Goal: Transaction & Acquisition: Purchase product/service

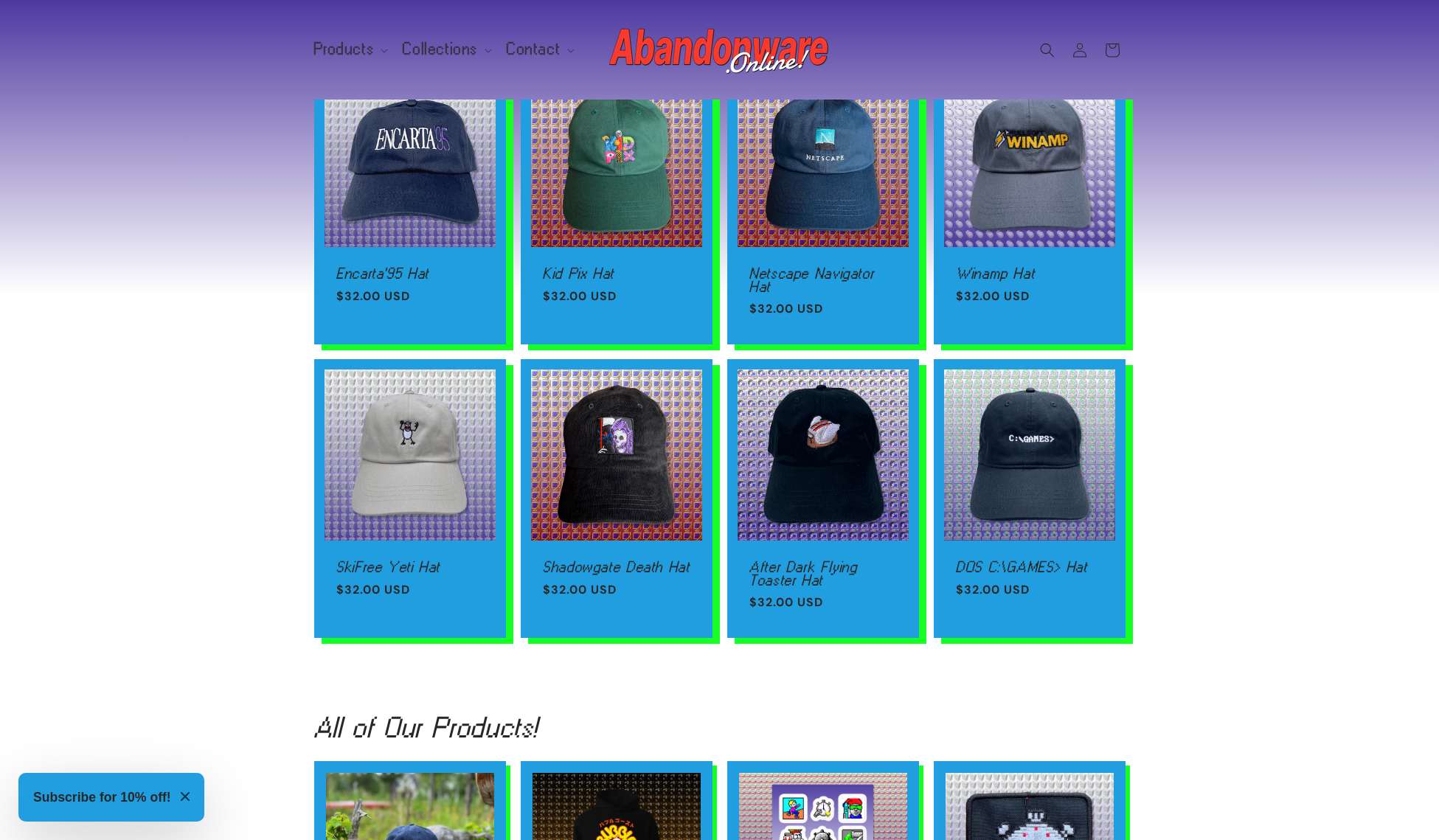
scroll to position [1433, 0]
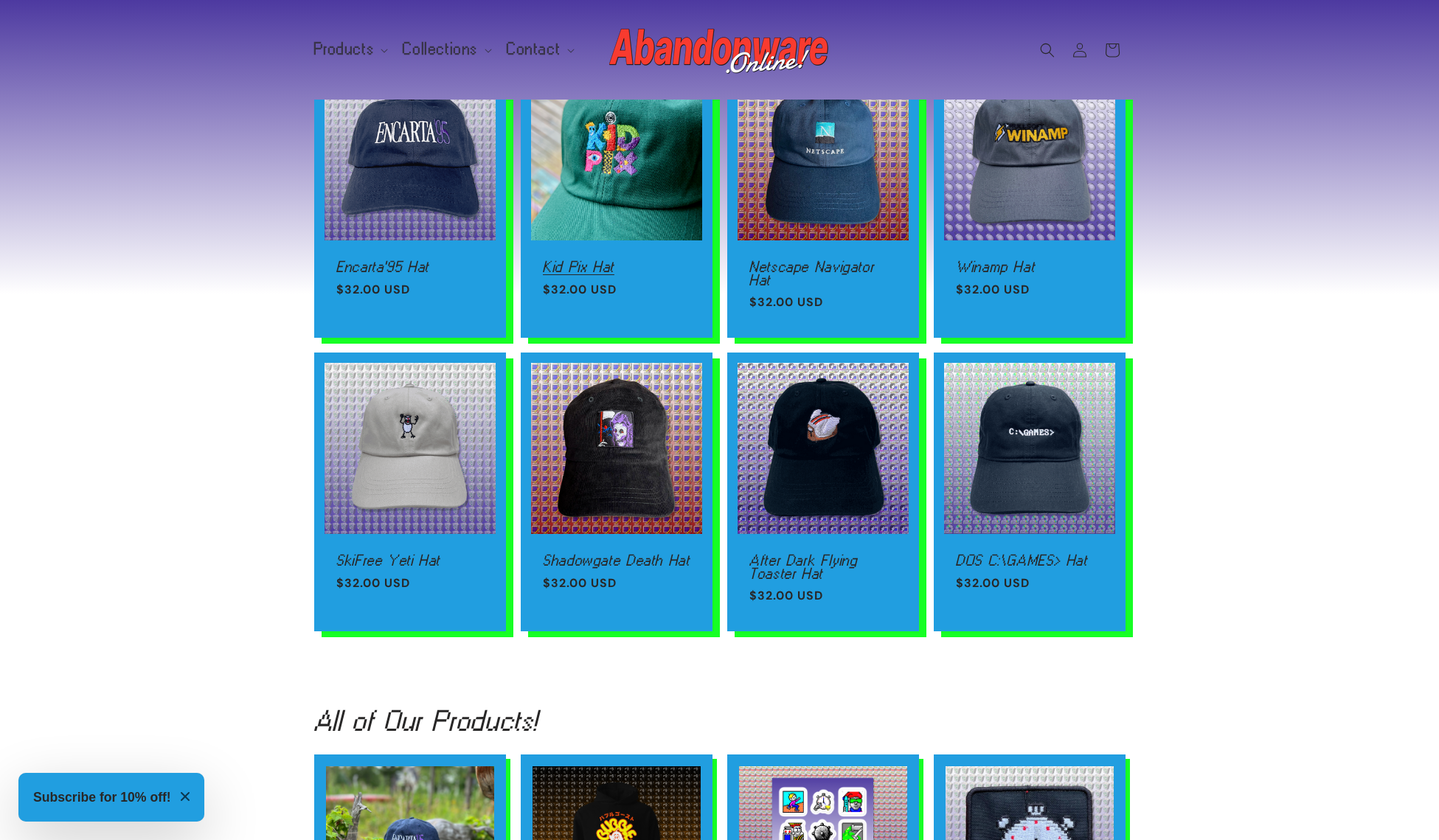
click at [612, 261] on link "Kid Pix Hat" at bounding box center [617, 267] width 147 height 13
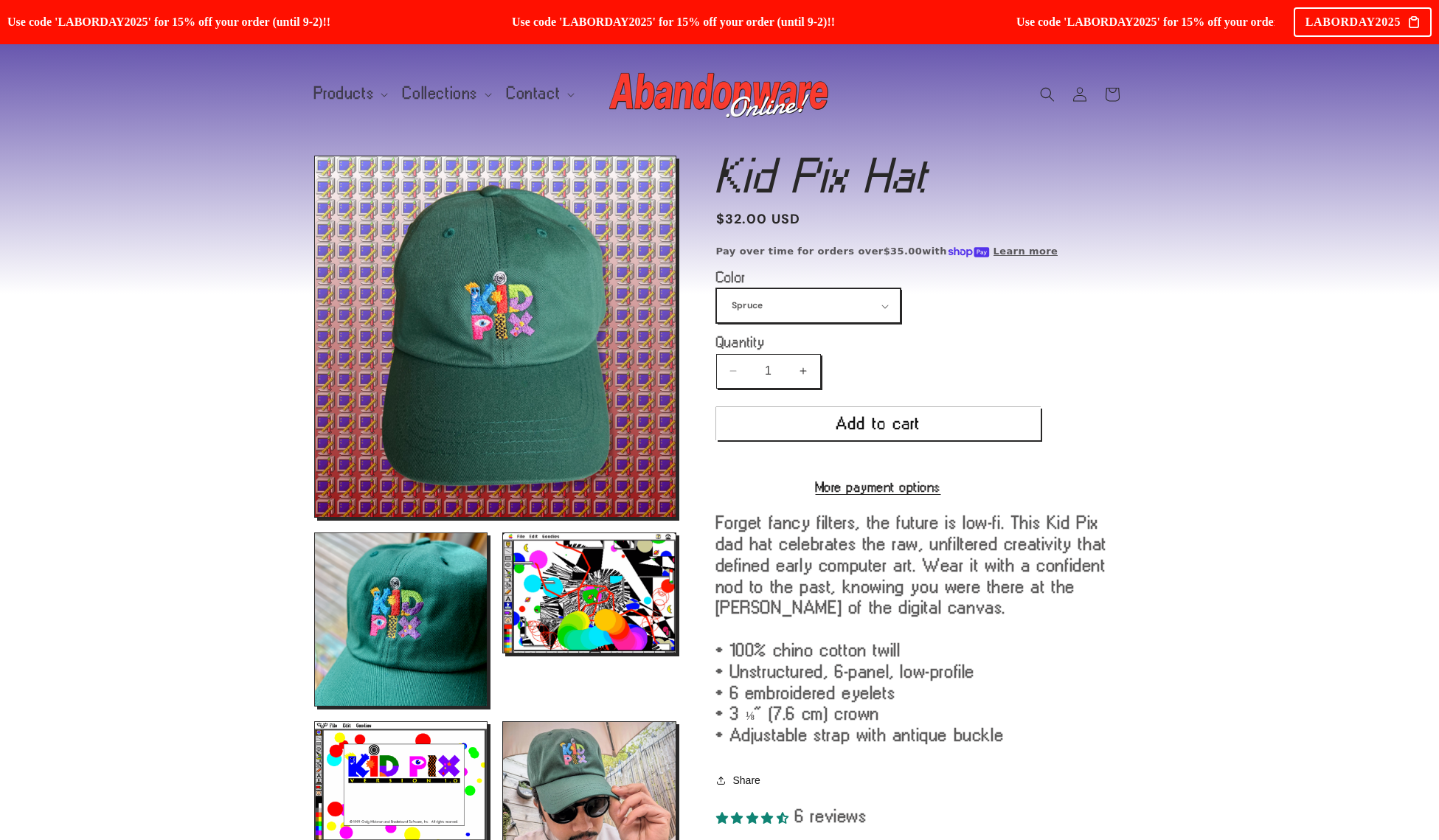
select select "Navy"
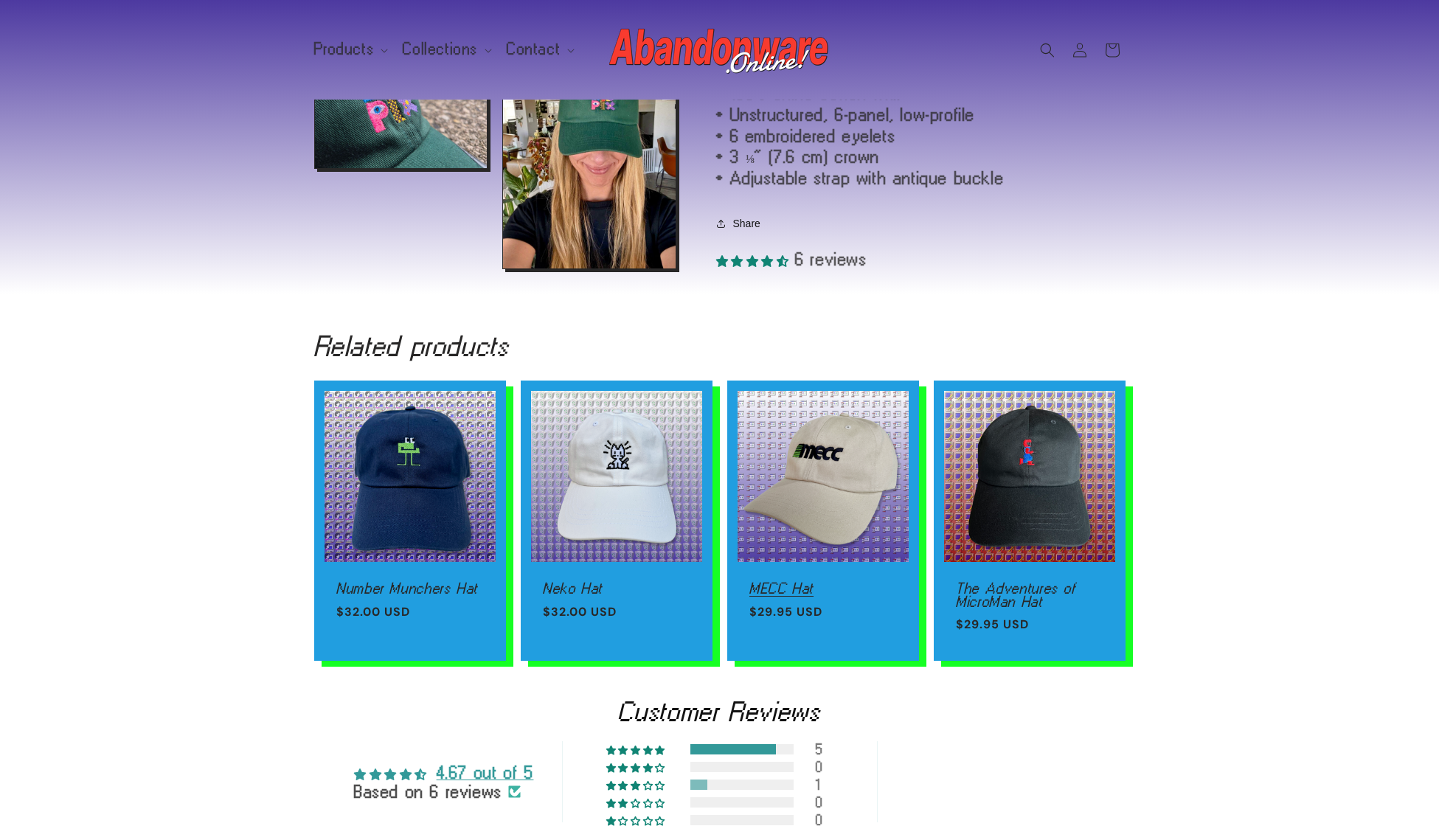
scroll to position [1233, 0]
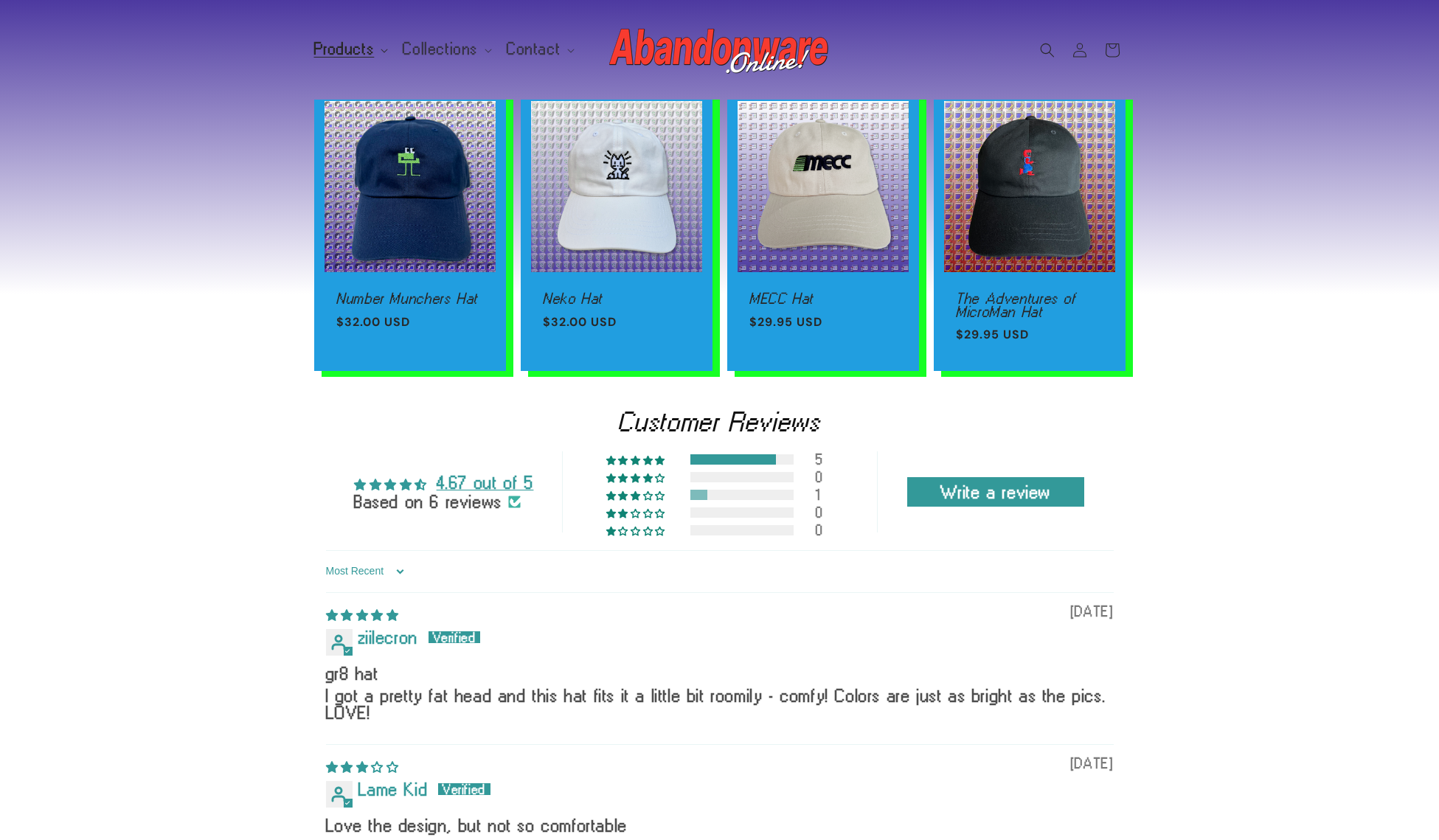
click at [330, 49] on span "Products" at bounding box center [344, 49] width 60 height 13
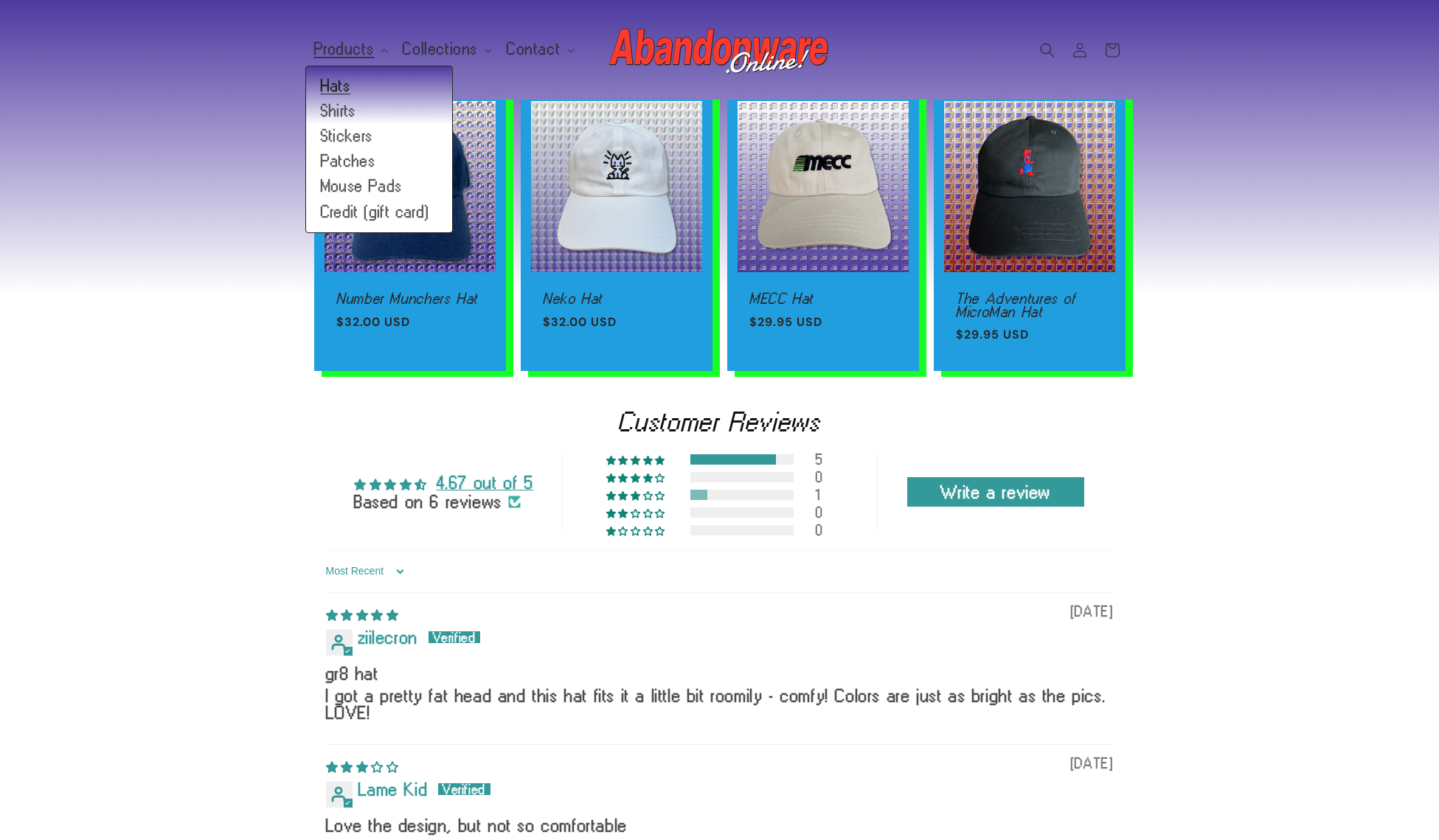
click at [340, 90] on link "Hats" at bounding box center [379, 86] width 146 height 25
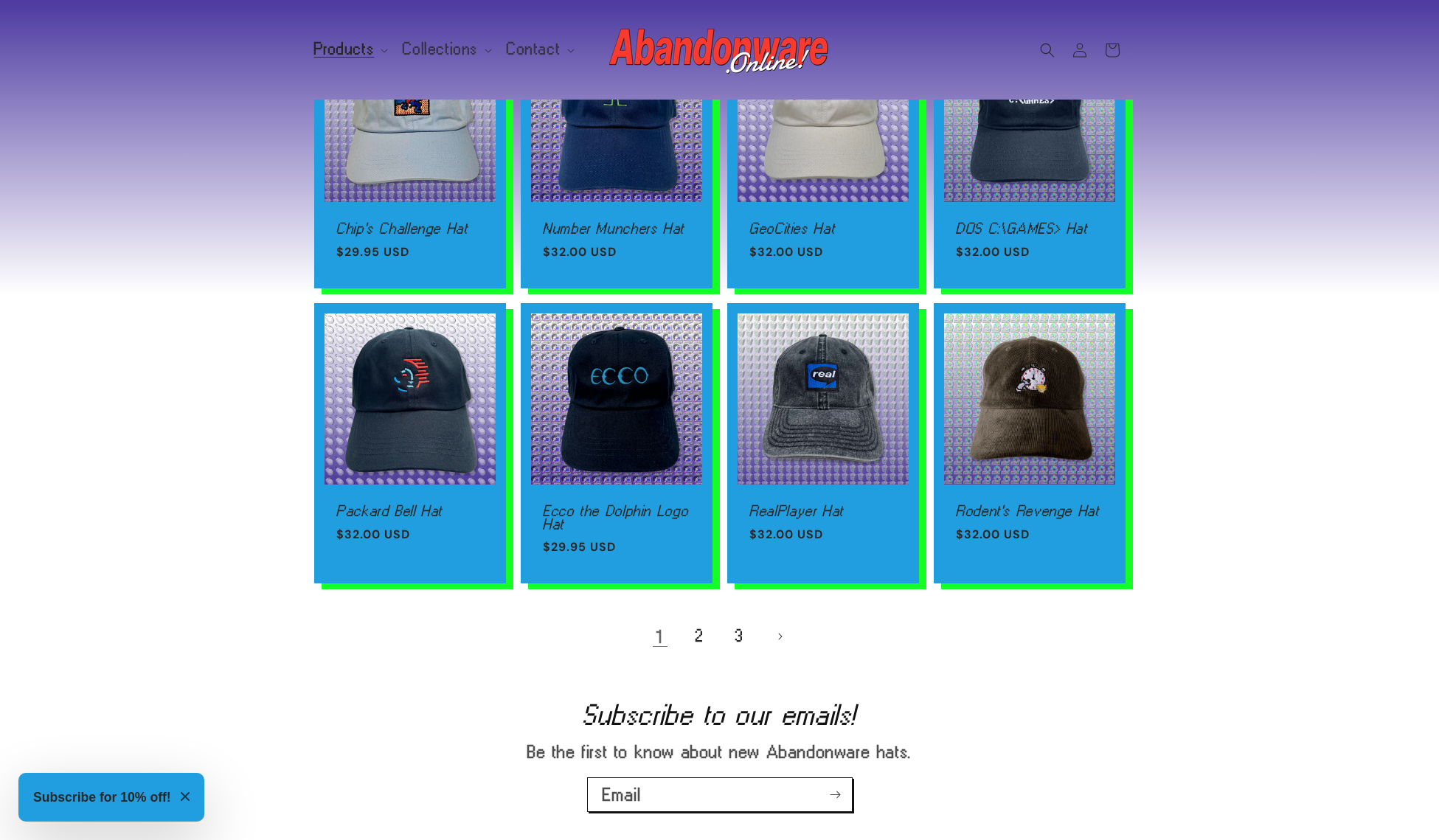
scroll to position [794, 0]
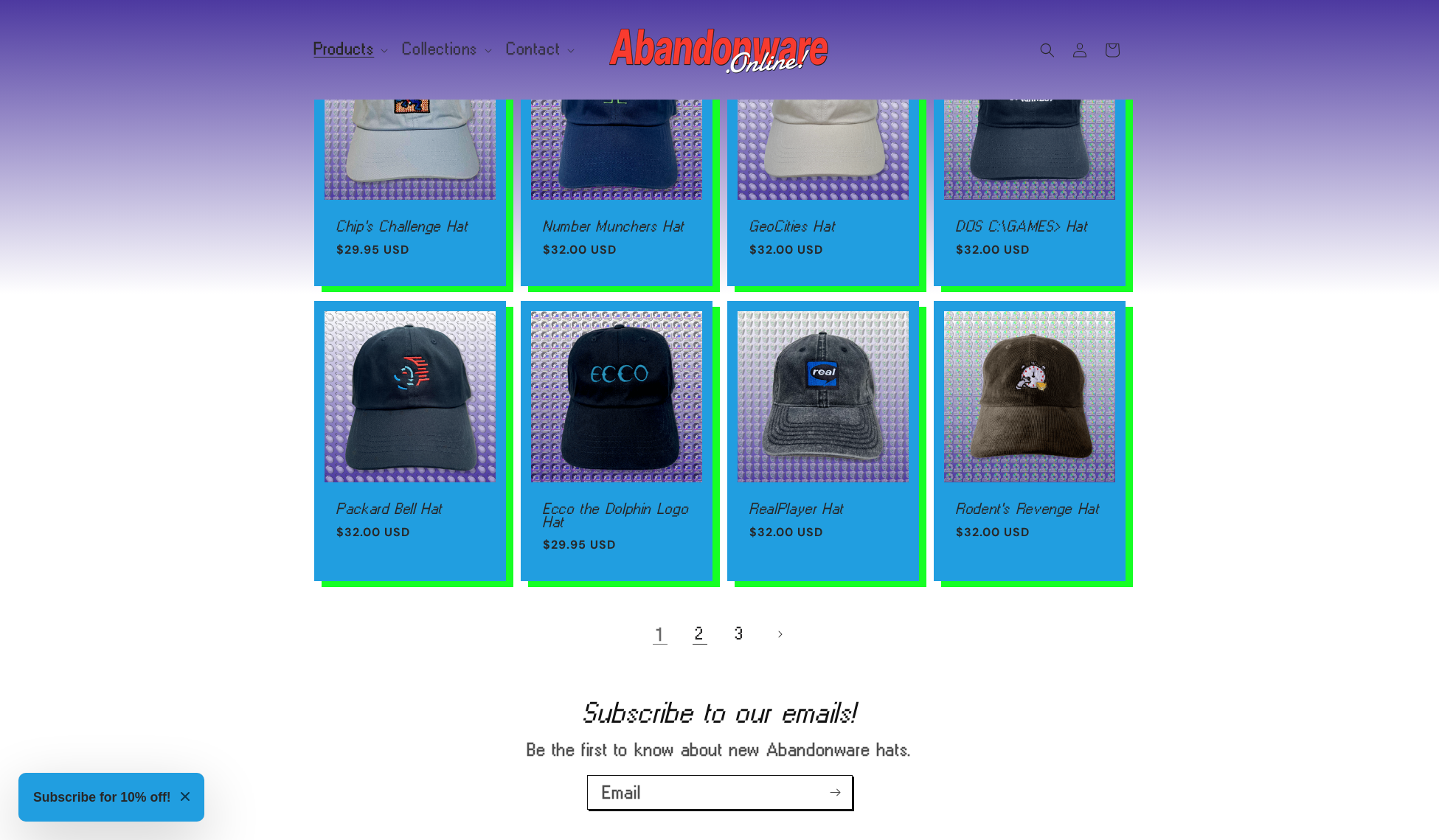
click at [701, 634] on link "2" at bounding box center [700, 634] width 32 height 32
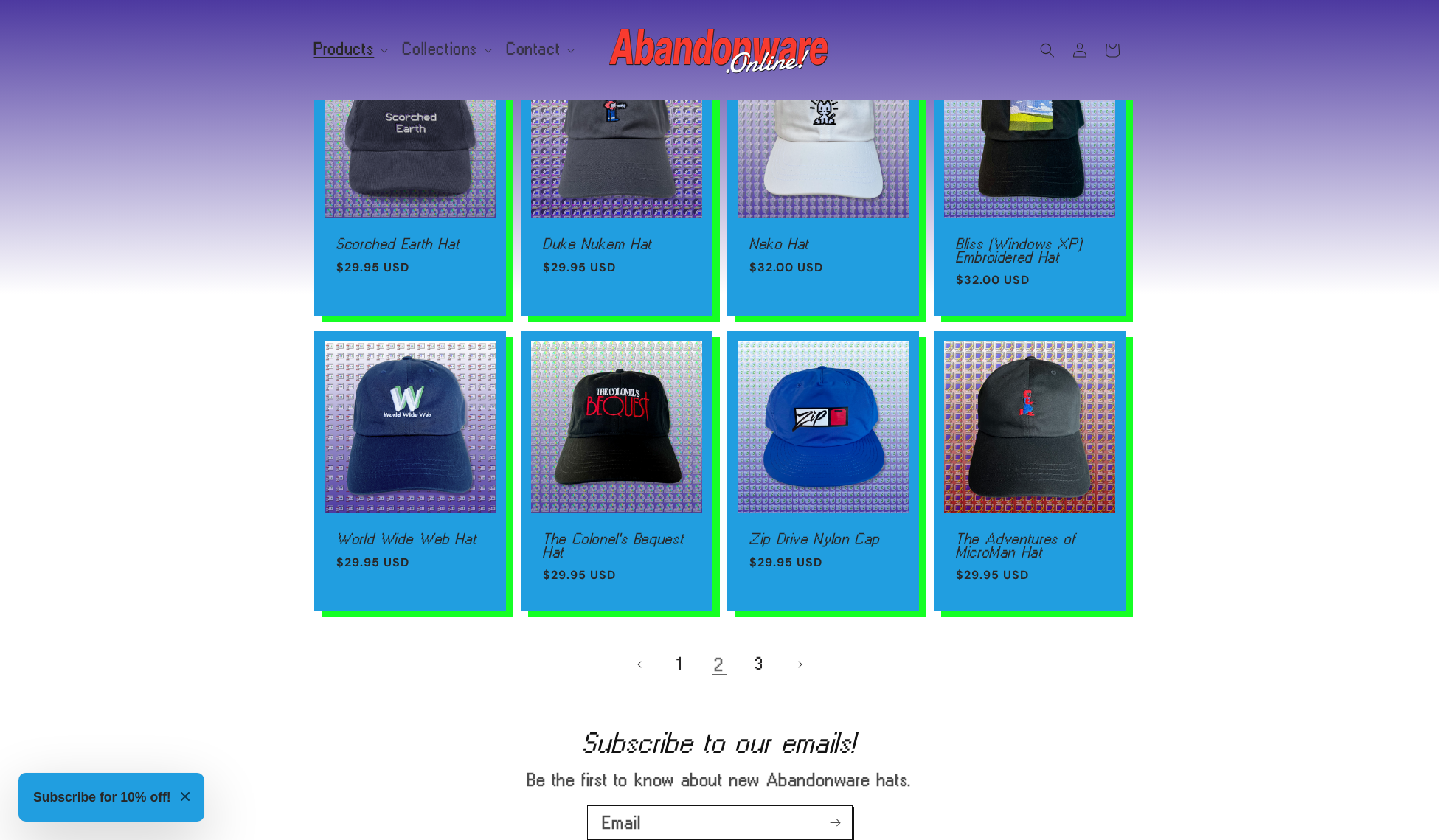
scroll to position [793, 0]
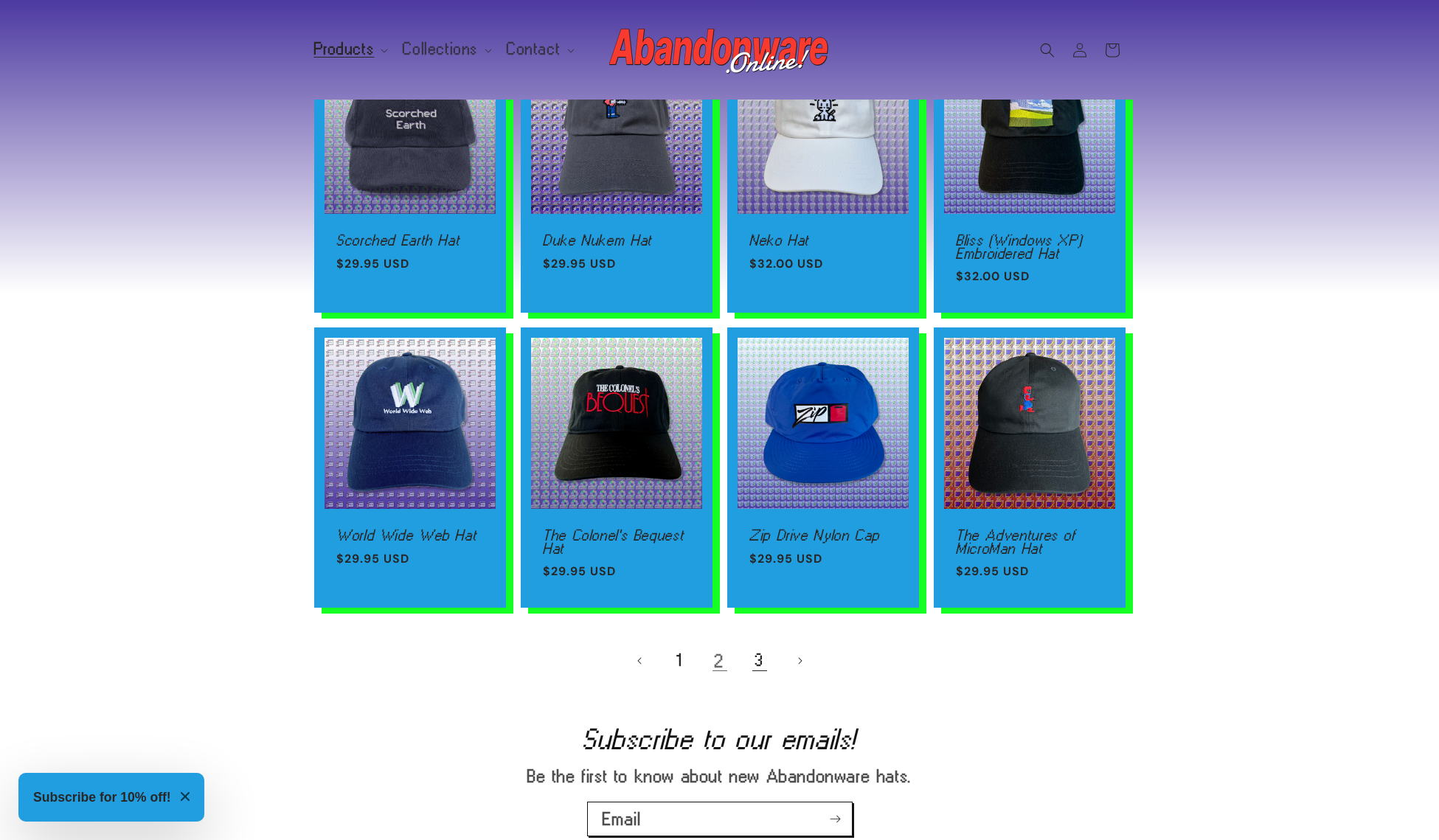
click at [757, 658] on link "3" at bounding box center [760, 661] width 32 height 32
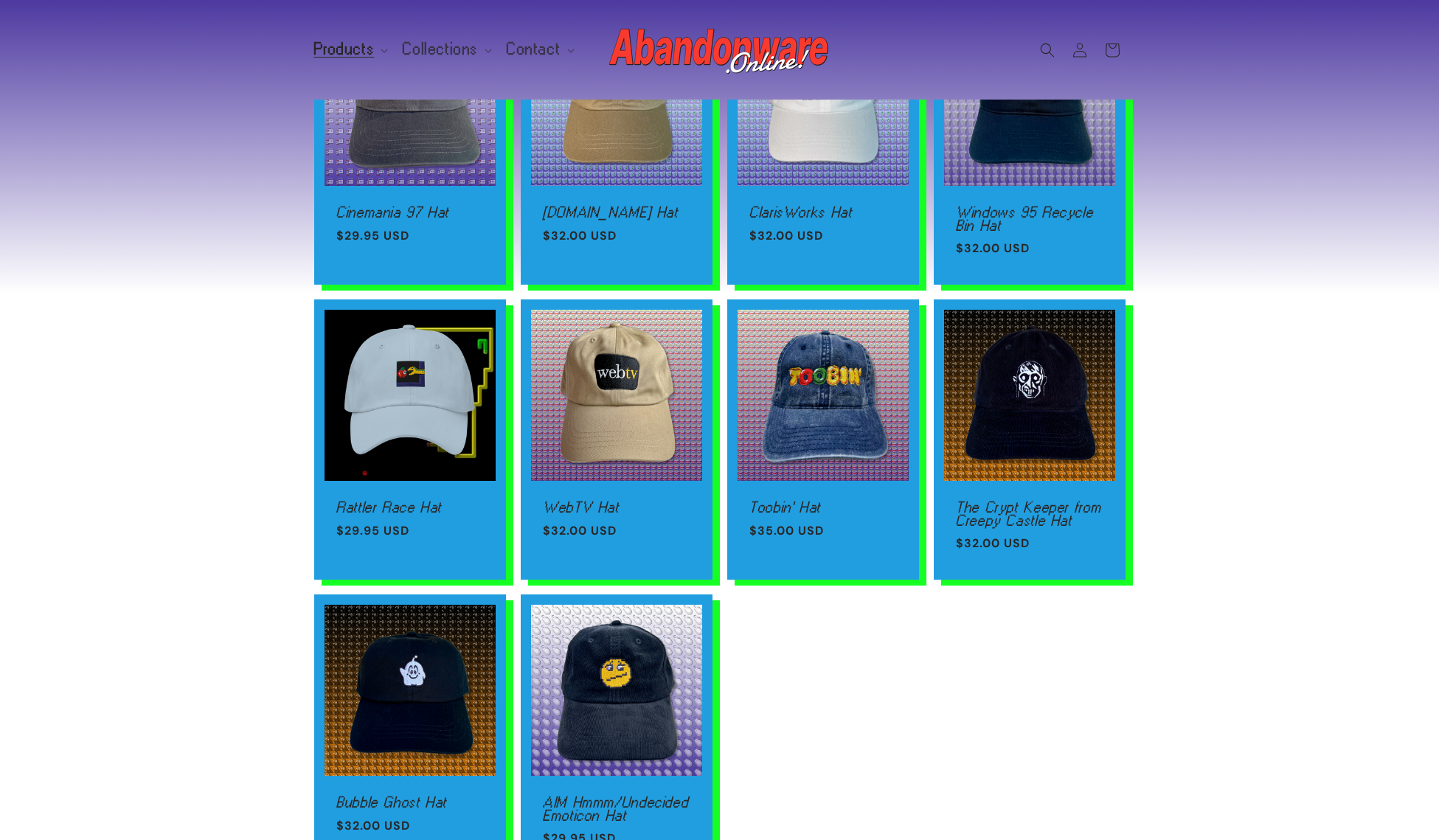
scroll to position [702, 0]
